Goal: Transaction & Acquisition: Purchase product/service

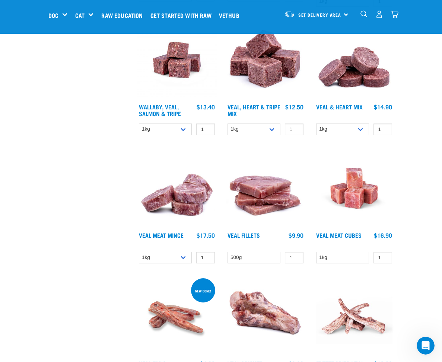
scroll to position [432, 0]
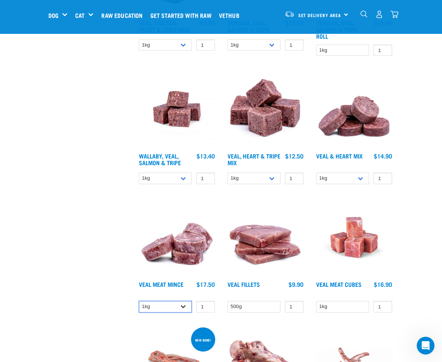
click at [185, 304] on select "1kg 3kg" at bounding box center [165, 307] width 53 height 12
click at [139, 301] on select "1kg 3kg" at bounding box center [165, 307] width 53 height 12
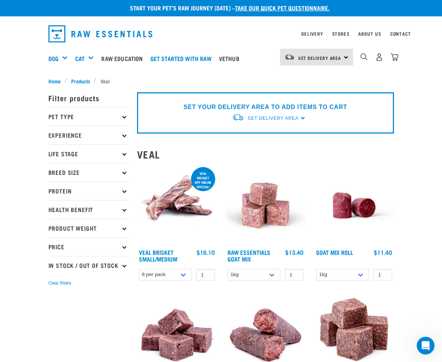
scroll to position [0, 0]
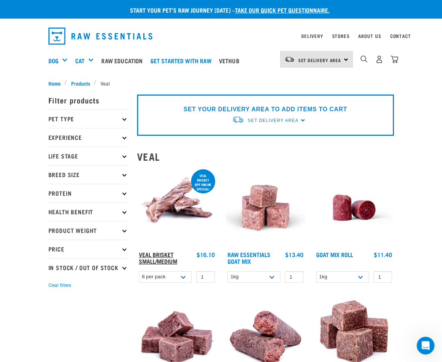
click at [167, 254] on link "Veal Brisket Small/Medium" at bounding box center [158, 258] width 38 height 10
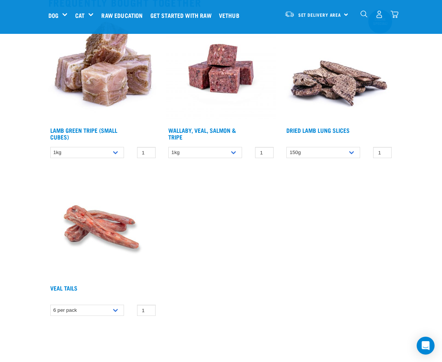
scroll to position [613, 0]
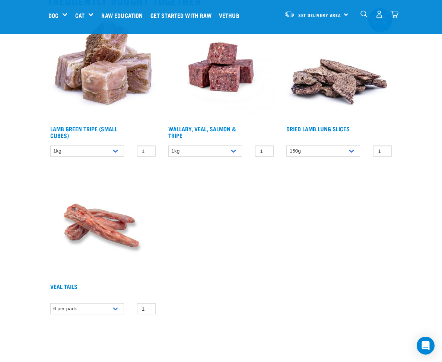
click at [101, 224] on img at bounding box center [102, 224] width 109 height 109
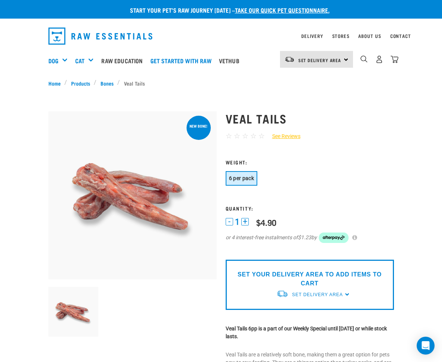
click at [347, 295] on div "SET YOUR DELIVERY AREA TO ADD ITEMS TO CART Set Delivery Area North Island Sout…" at bounding box center [310, 285] width 168 height 50
click at [333, 293] on span "Set Delivery Area" at bounding box center [317, 294] width 51 height 5
click at [316, 309] on link "[GEOGRAPHIC_DATA]" at bounding box center [313, 312] width 74 height 12
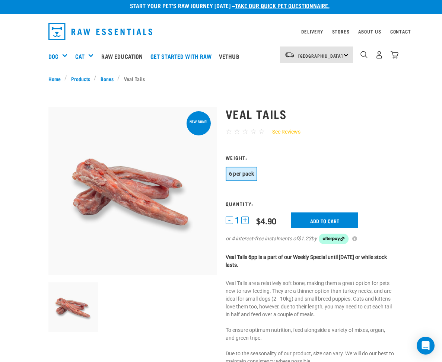
scroll to position [4, 0]
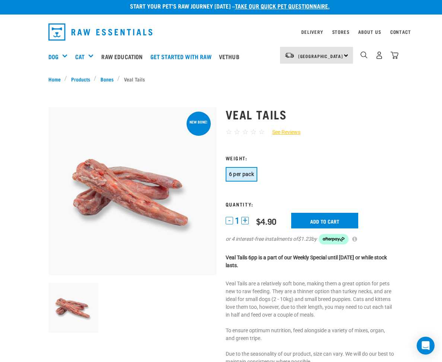
click at [244, 223] on button "+" at bounding box center [244, 220] width 7 height 7
click at [229, 222] on button "-" at bounding box center [229, 220] width 7 height 7
click at [341, 220] on input "Add to cart" at bounding box center [324, 221] width 67 height 16
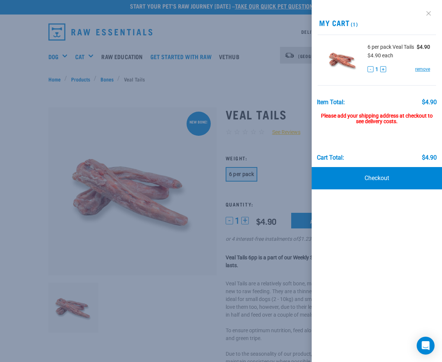
click at [431, 12] on link at bounding box center [428, 13] width 12 height 12
click at [429, 13] on link at bounding box center [428, 13] width 12 height 12
click at [167, 81] on div at bounding box center [221, 181] width 442 height 362
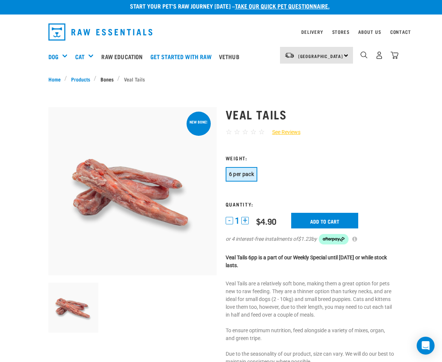
click at [107, 78] on link "Bones" at bounding box center [106, 79] width 21 height 8
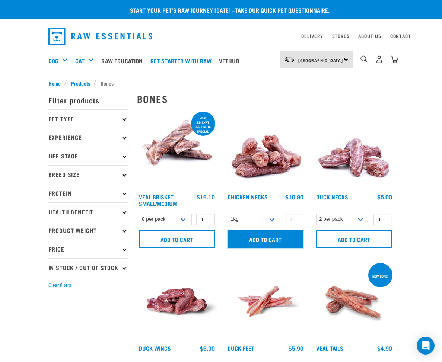
click at [264, 238] on input "Add to cart" at bounding box center [265, 239] width 76 height 18
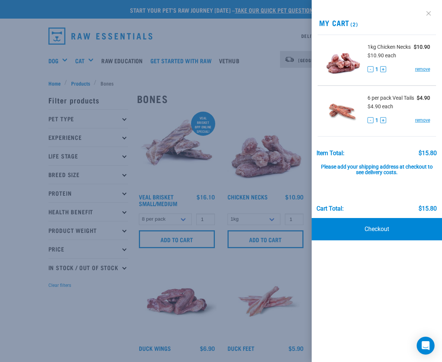
click at [428, 13] on link at bounding box center [428, 13] width 12 height 12
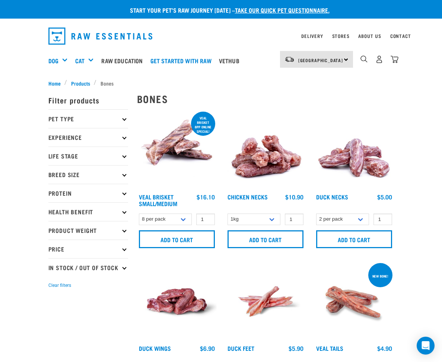
click at [81, 82] on span "Products" at bounding box center [80, 83] width 19 height 8
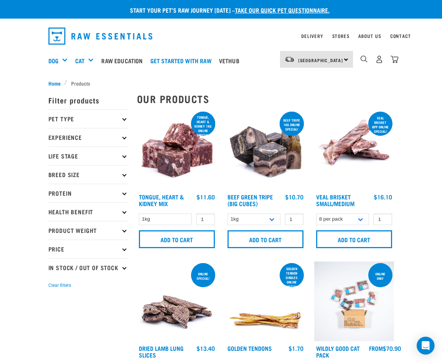
click at [124, 118] on icon at bounding box center [124, 119] width 4 height 4
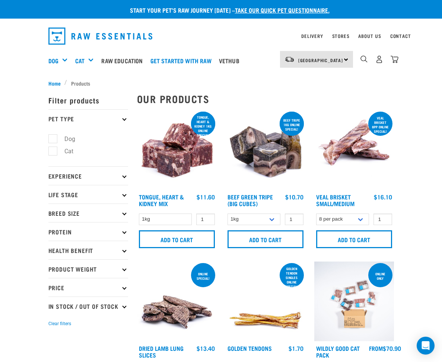
click at [54, 151] on label "Cat" at bounding box center [64, 151] width 24 height 9
click at [53, 151] on input "Cat" at bounding box center [50, 149] width 5 height 5
checkbox input "true"
click at [52, 141] on label "Dog" at bounding box center [65, 138] width 26 height 9
click at [52, 140] on input "Dog" at bounding box center [50, 137] width 5 height 5
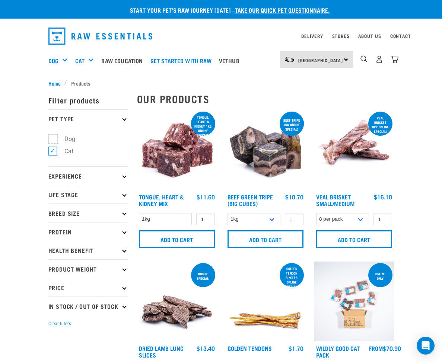
checkbox input "true"
click at [123, 176] on icon at bounding box center [124, 176] width 4 height 4
click at [122, 176] on icon at bounding box center [124, 176] width 4 height 4
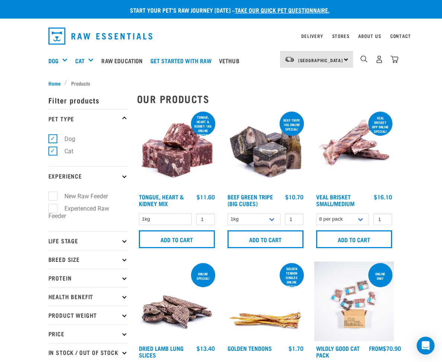
click at [54, 208] on label "Experienced Raw Feeder" at bounding box center [78, 212] width 61 height 17
click at [53, 208] on input "Experienced Raw Feeder" at bounding box center [50, 207] width 5 height 5
checkbox input "true"
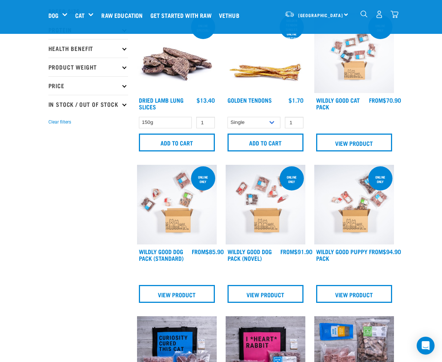
scroll to position [195, 0]
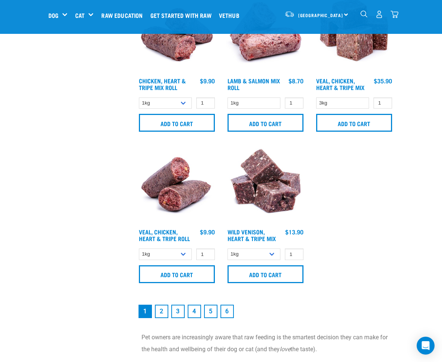
scroll to position [1428, 0]
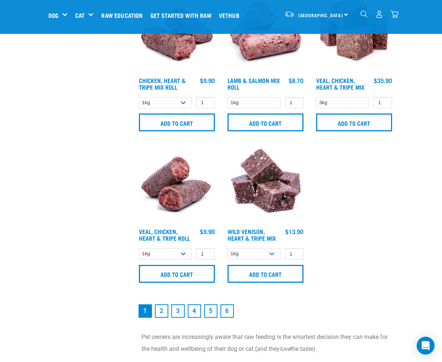
click at [163, 313] on link "2" at bounding box center [161, 310] width 13 height 13
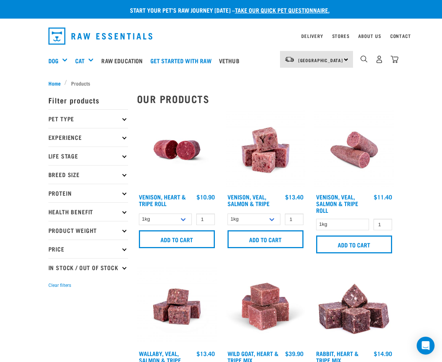
click at [124, 247] on icon at bounding box center [124, 249] width 4 height 4
click at [122, 175] on icon at bounding box center [124, 175] width 4 height 4
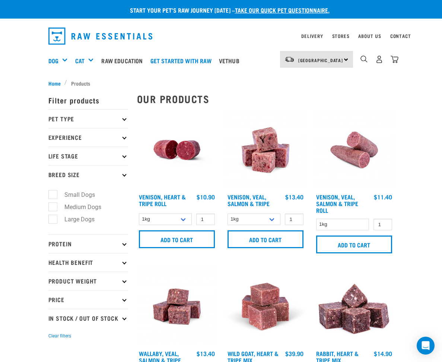
click at [52, 195] on label "Small Dogs" at bounding box center [74, 194] width 45 height 9
click at [52, 195] on input "Small Dogs" at bounding box center [50, 193] width 5 height 5
checkbox input "true"
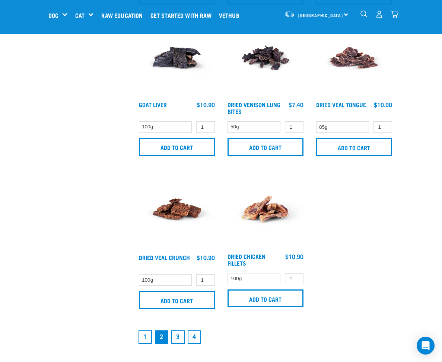
scroll to position [1414, 0]
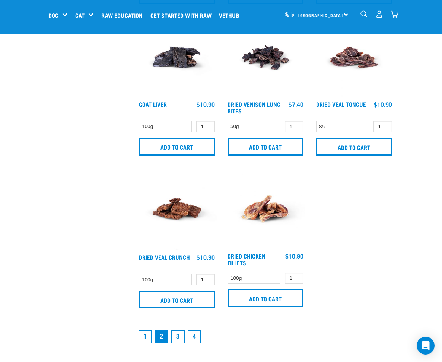
click at [178, 335] on link "3" at bounding box center [177, 336] width 13 height 13
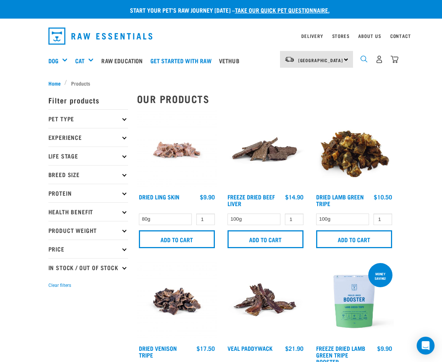
click at [365, 55] on img "dropdown navigation" at bounding box center [363, 58] width 7 height 7
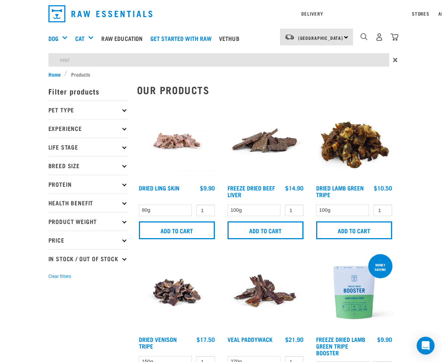
type input "veal"
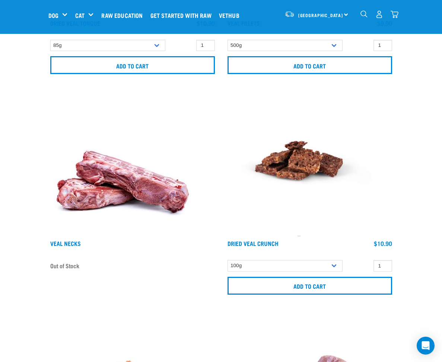
scroll to position [467, 0]
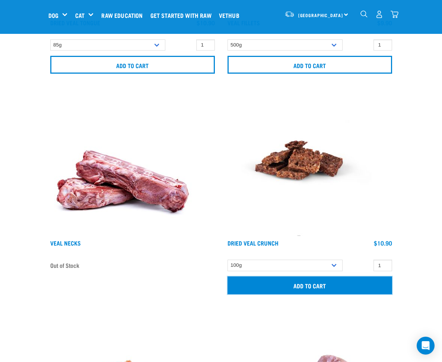
click at [245, 285] on input "Add to cart" at bounding box center [309, 286] width 165 height 18
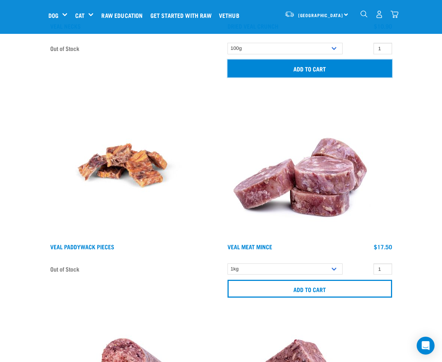
scroll to position [686, 0]
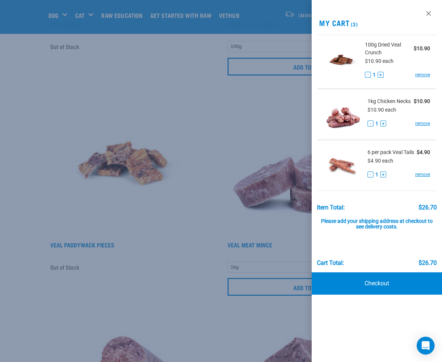
click at [166, 257] on div at bounding box center [221, 181] width 442 height 362
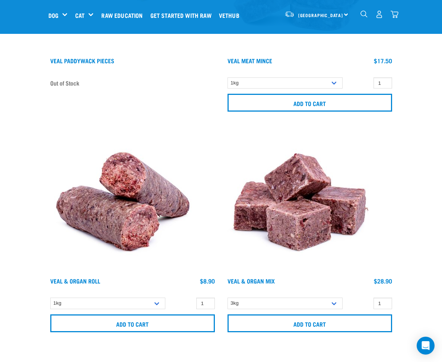
scroll to position [871, 0]
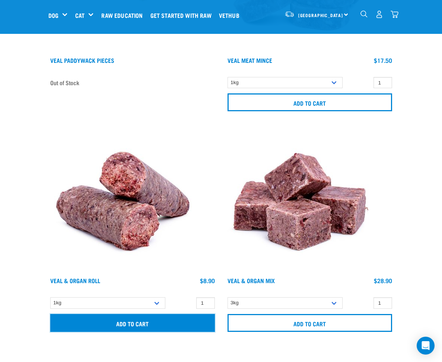
click at [177, 326] on input "Add to cart" at bounding box center [132, 323] width 165 height 18
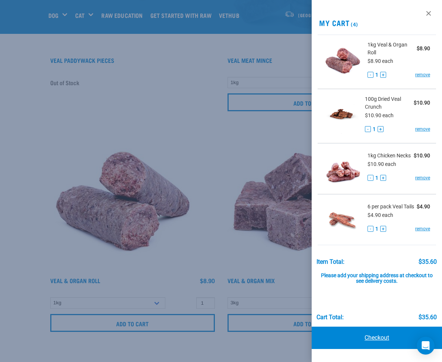
click at [373, 335] on link "Checkout" at bounding box center [377, 338] width 130 height 22
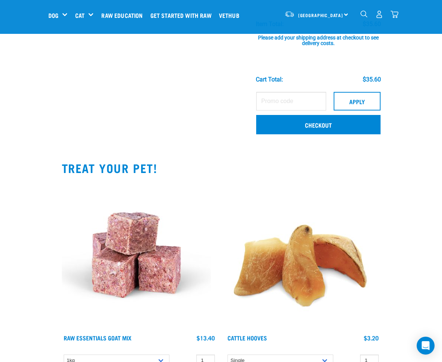
scroll to position [255, 0]
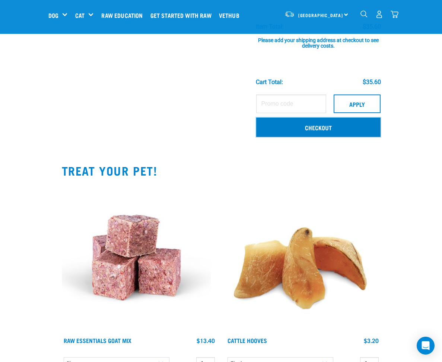
click at [315, 125] on link "Checkout" at bounding box center [318, 127] width 124 height 19
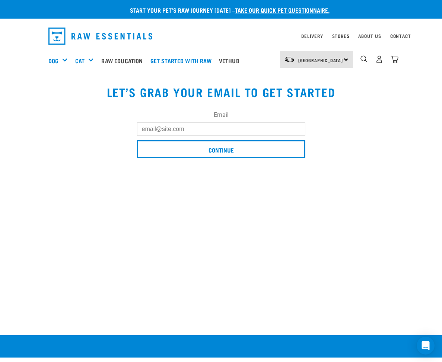
click at [175, 133] on input "Email" at bounding box center [221, 128] width 168 height 13
type input "[EMAIL_ADDRESS][DOMAIN_NAME]"
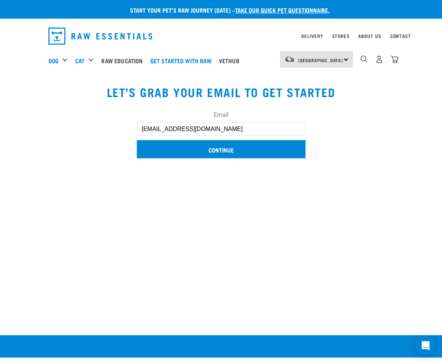
click at [217, 148] on input "Continue" at bounding box center [221, 149] width 168 height 18
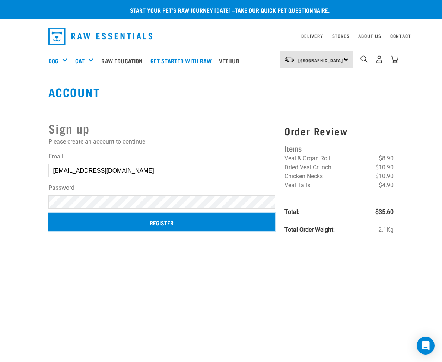
click at [167, 224] on input "Register" at bounding box center [161, 222] width 227 height 18
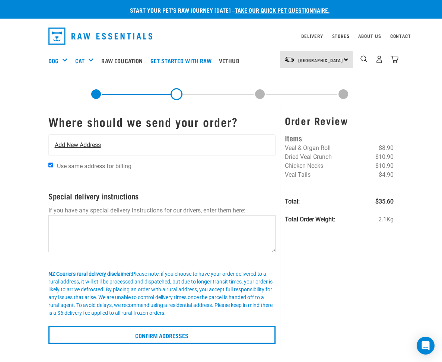
click at [88, 145] on span "Add New Address" at bounding box center [78, 145] width 46 height 9
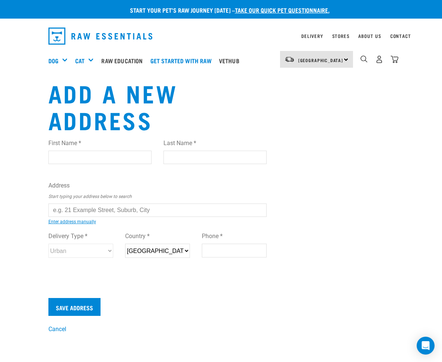
click at [82, 159] on input "First Name *" at bounding box center [99, 157] width 103 height 13
type input "Waireti"
type input "Amai"
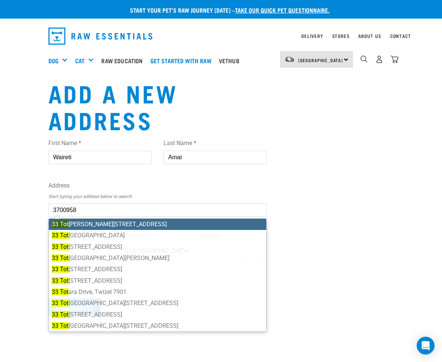
click at [109, 224] on li "33 Tot angi Road, RD 2, Gisborne 4072" at bounding box center [158, 224] width 218 height 11
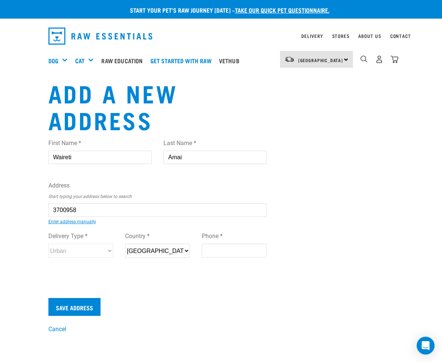
type input "33 Totangi Road, RD 2, Gisborne 4072"
type input "33 Totangi Road"
type input "RD 2"
type input "Gisborne"
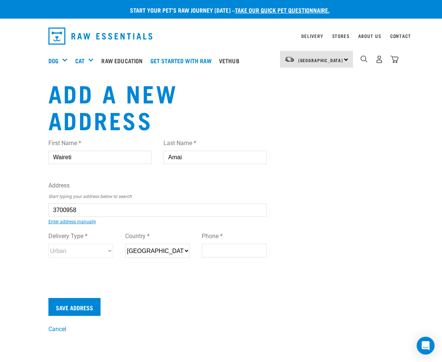
select select "GIS"
type input "4072"
select select "Rural"
type input "33 Totangi Road, RD 2, Gisborne 4072"
click at [220, 251] on input "Phone *" at bounding box center [234, 250] width 65 height 13
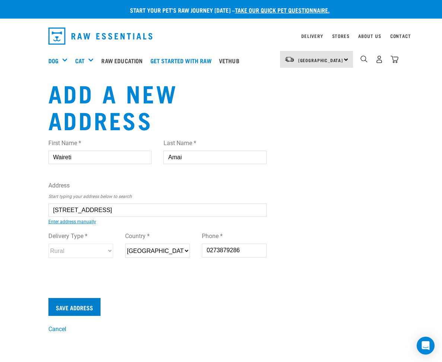
type input "0273879286"
click at [87, 308] on input "Save Address" at bounding box center [74, 307] width 52 height 18
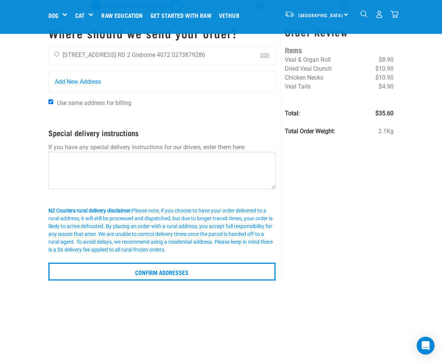
scroll to position [36, 0]
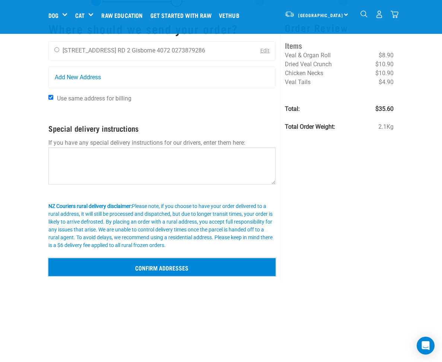
click at [195, 268] on input "Confirm addresses" at bounding box center [161, 267] width 227 height 18
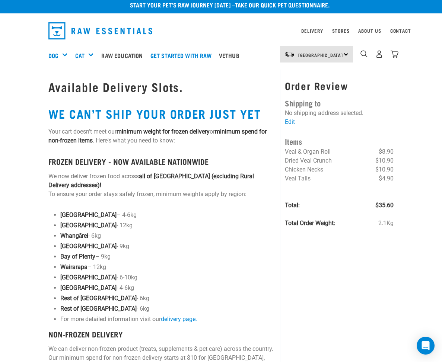
scroll to position [6, 0]
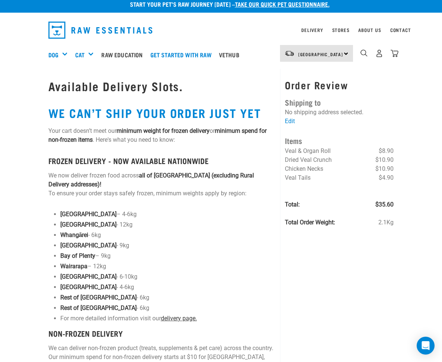
click at [175, 318] on link "delivery page." at bounding box center [179, 318] width 36 height 7
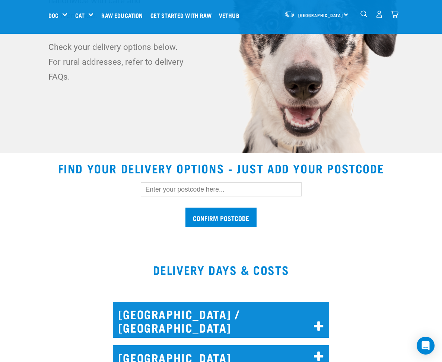
scroll to position [125, 0]
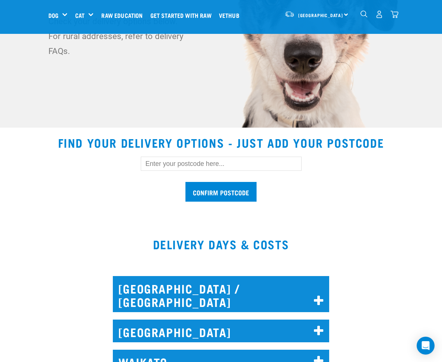
click at [165, 168] on input "text" at bounding box center [221, 164] width 161 height 14
type input "4010"
click at [210, 189] on input "Confirm postcode" at bounding box center [220, 192] width 71 height 20
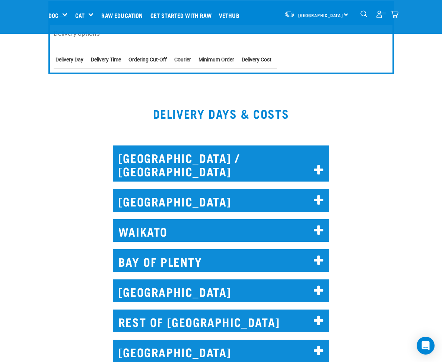
scroll to position [366, 0]
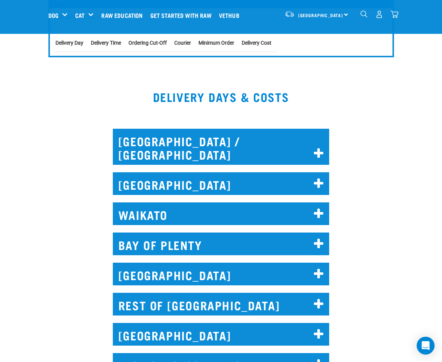
click at [318, 238] on icon at bounding box center [319, 244] width 10 height 12
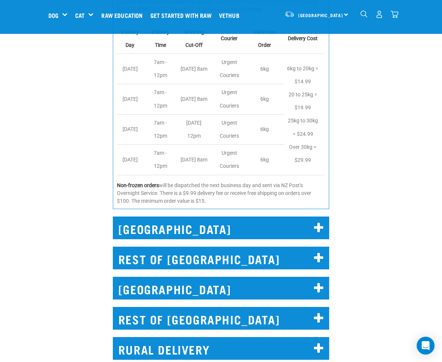
scroll to position [631, 0]
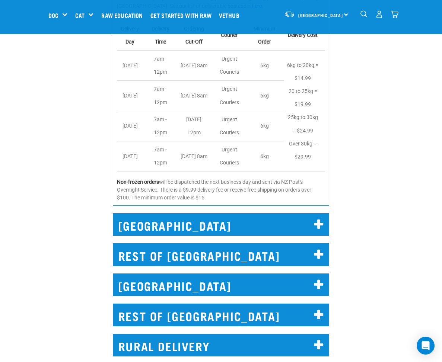
click at [318, 249] on icon at bounding box center [319, 255] width 10 height 12
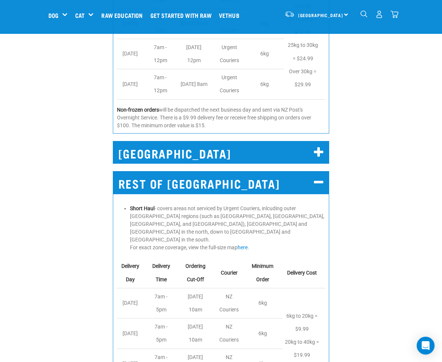
scroll to position [706, 0]
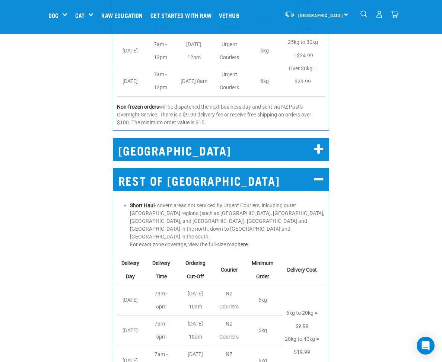
click at [246, 242] on link "here" at bounding box center [242, 245] width 10 height 6
